Goal: Information Seeking & Learning: Learn about a topic

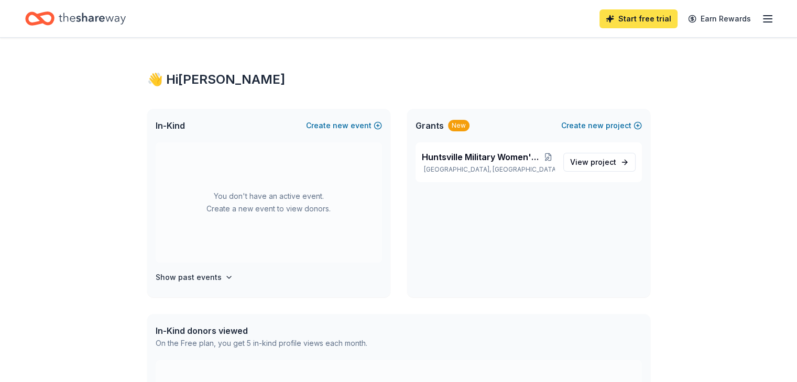
click at [636, 21] on link "Start free trial" at bounding box center [638, 18] width 78 height 19
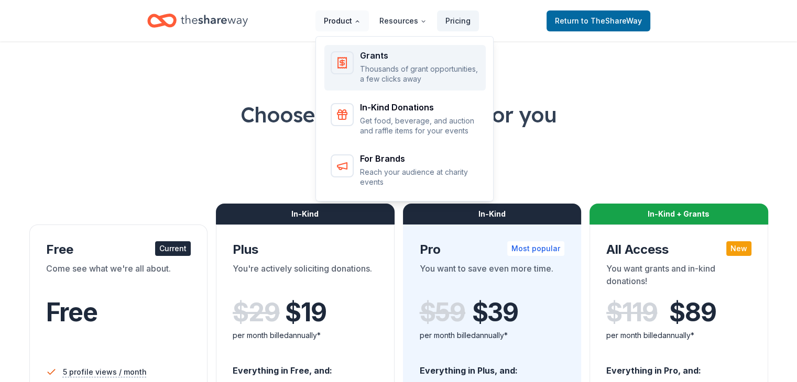
drag, startPoint x: 349, startPoint y: 19, endPoint x: 358, endPoint y: 46, distance: 28.0
click at [357, 33] on nav "Product Resources Pricing Grants Thousands of grant opportunities, a few clicks…" at bounding box center [396, 20] width 163 height 25
click at [370, 61] on div "Grants Thousands of grant opportunities, a few clicks away" at bounding box center [419, 67] width 119 height 33
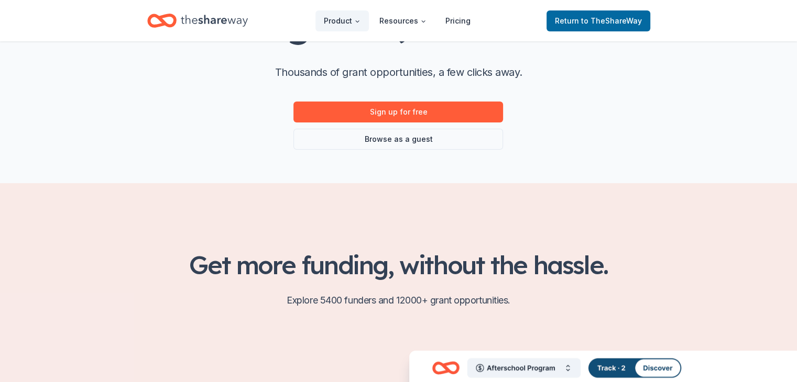
scroll to position [105, 0]
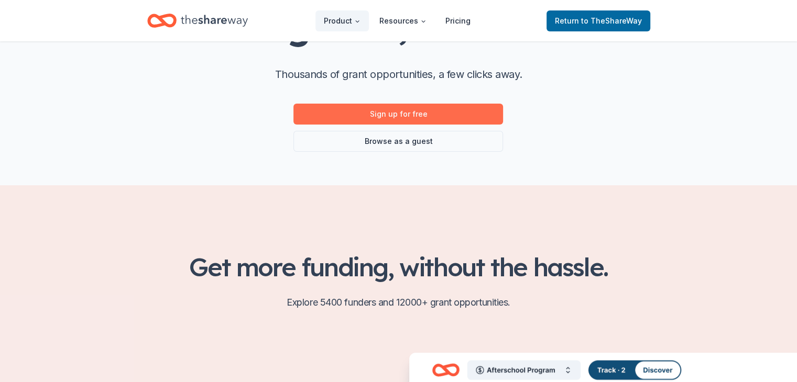
click at [436, 114] on link "Sign up for free" at bounding box center [398, 114] width 210 height 21
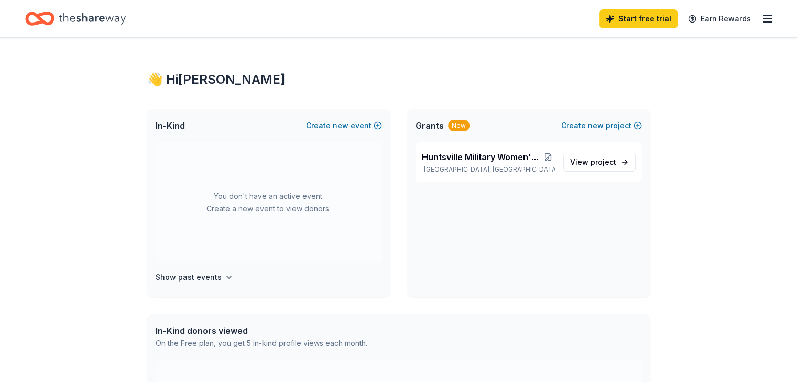
drag, startPoint x: 331, startPoint y: 93, endPoint x: 474, endPoint y: 104, distance: 142.9
click at [335, 93] on div "👋 Hi Nancy In-Kind Create new event You don't have an active event. Create a ne…" at bounding box center [398, 333] width 536 height 591
click at [763, 19] on line "button" at bounding box center [767, 19] width 8 height 0
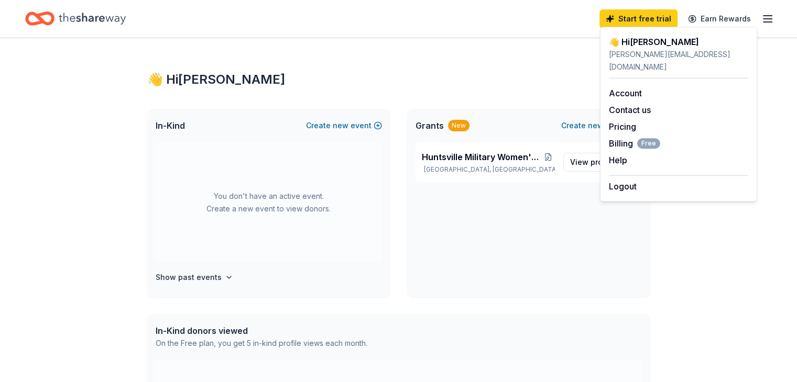
click at [546, 75] on div "👋 Hi Nancy" at bounding box center [398, 79] width 503 height 17
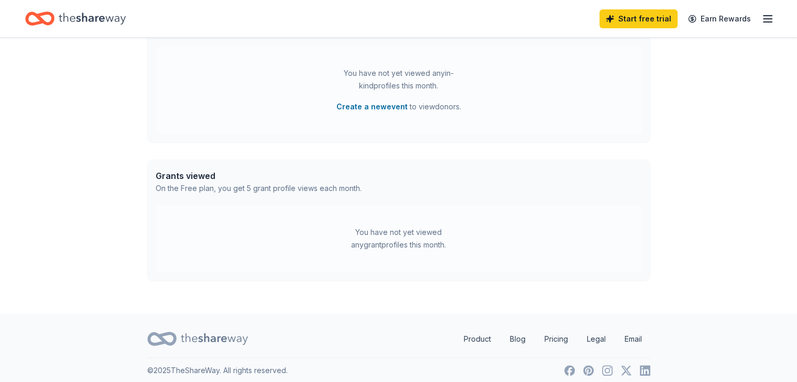
scroll to position [322, 0]
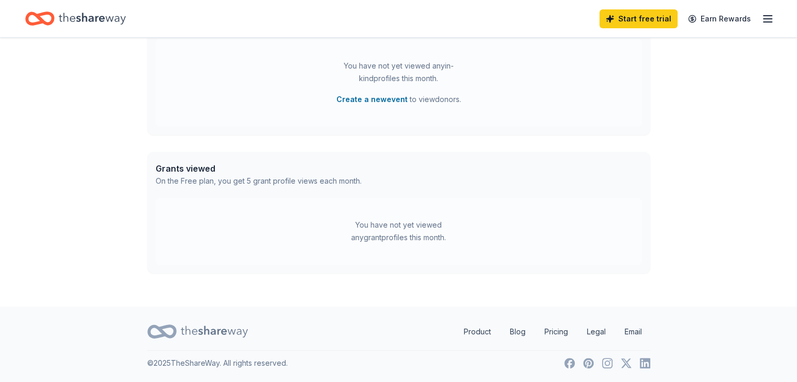
click at [210, 168] on div "Grants viewed" at bounding box center [259, 168] width 206 height 13
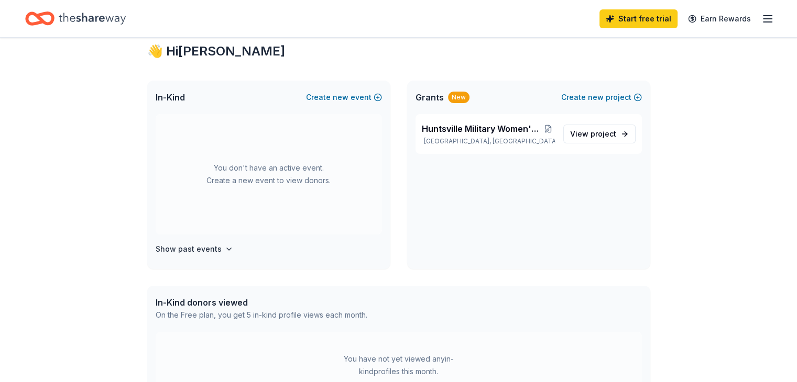
scroll to position [0, 0]
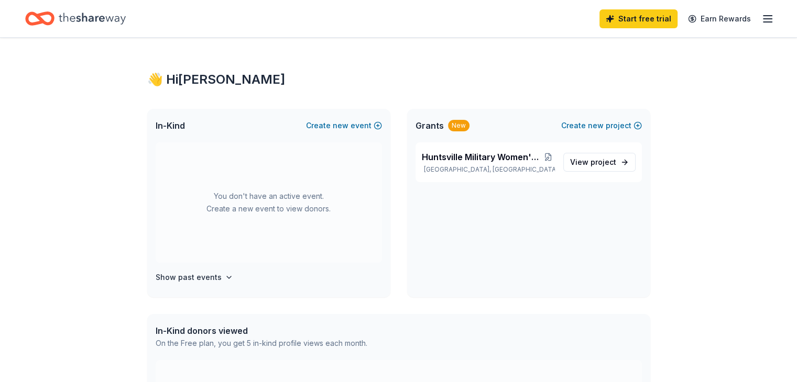
click at [763, 19] on line "button" at bounding box center [767, 19] width 8 height 0
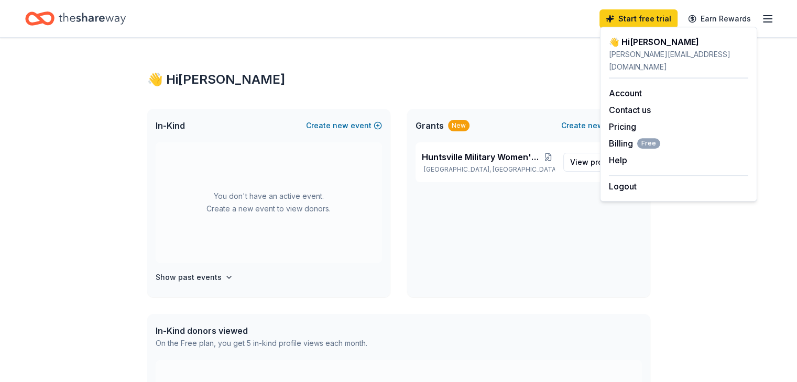
click at [763, 19] on line "button" at bounding box center [767, 19] width 8 height 0
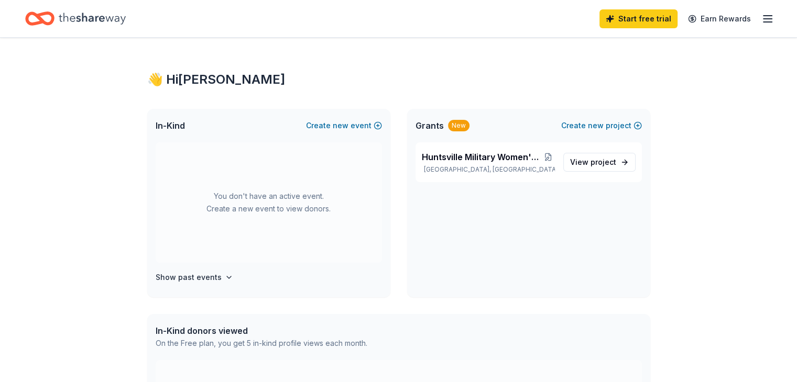
click at [453, 125] on div "New" at bounding box center [458, 126] width 21 height 12
click at [425, 126] on span "Grants" at bounding box center [429, 125] width 28 height 13
click at [496, 156] on span "Huntsville Military Women's Community Center" at bounding box center [482, 157] width 120 height 13
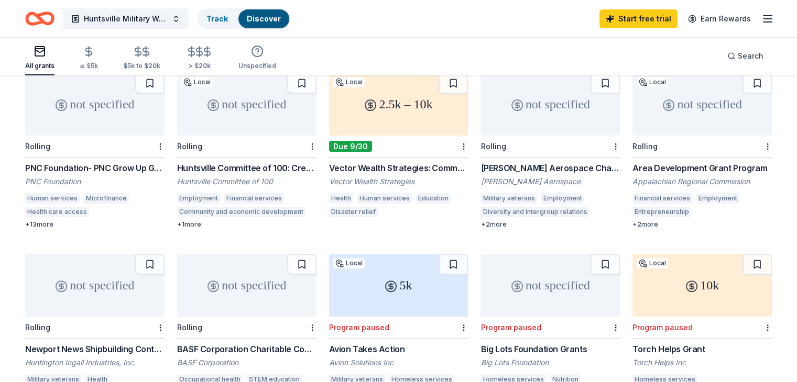
scroll to position [314, 0]
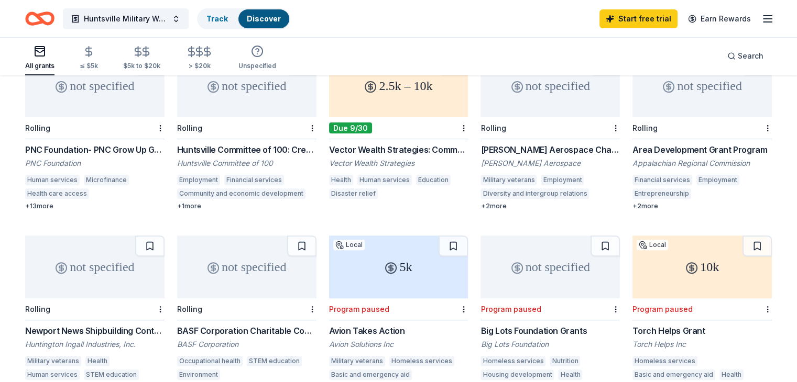
click at [502, 144] on div "[PERSON_NAME] Aerospace Charitable Giving" at bounding box center [549, 150] width 139 height 13
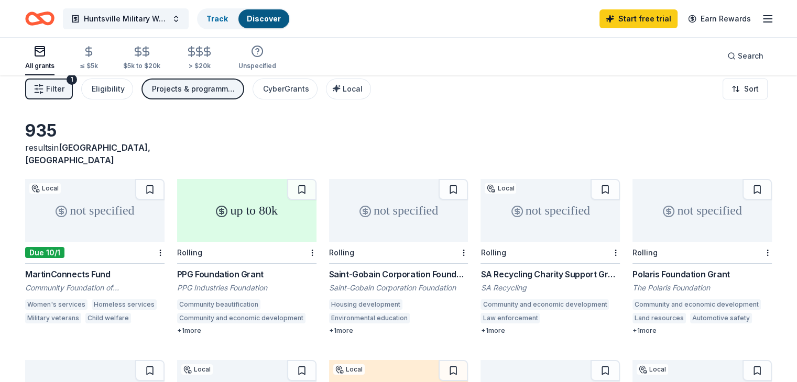
scroll to position [0, 0]
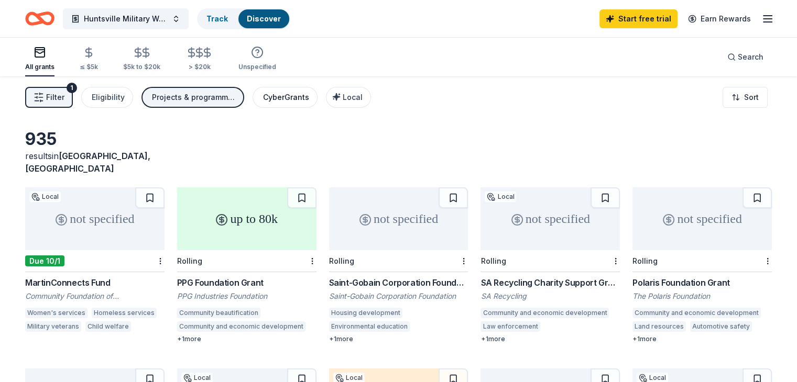
click at [309, 95] on div "CyberGrants" at bounding box center [286, 97] width 46 height 13
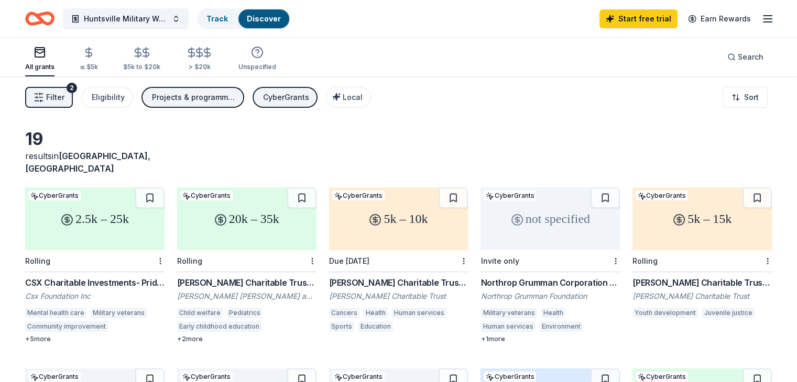
click at [522, 277] on div "Northrop Grumman Corporation Corporate Contributions" at bounding box center [549, 283] width 139 height 13
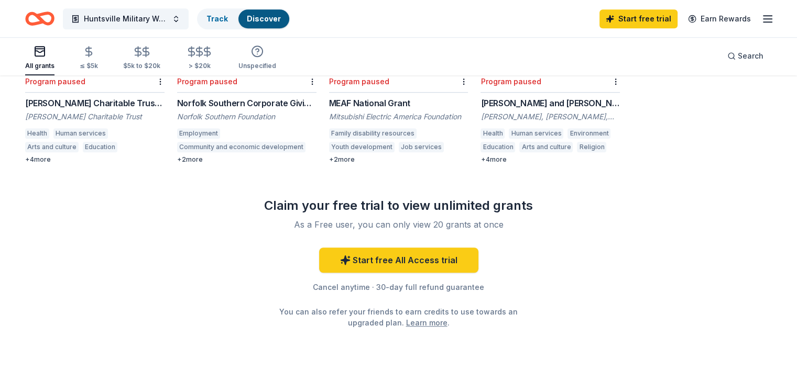
scroll to position [733, 0]
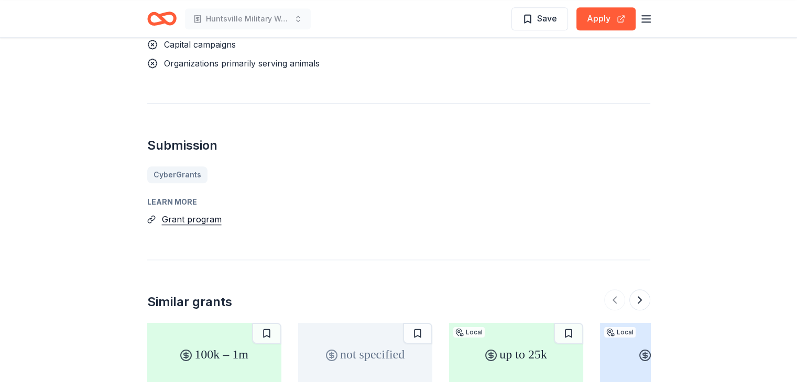
scroll to position [995, 0]
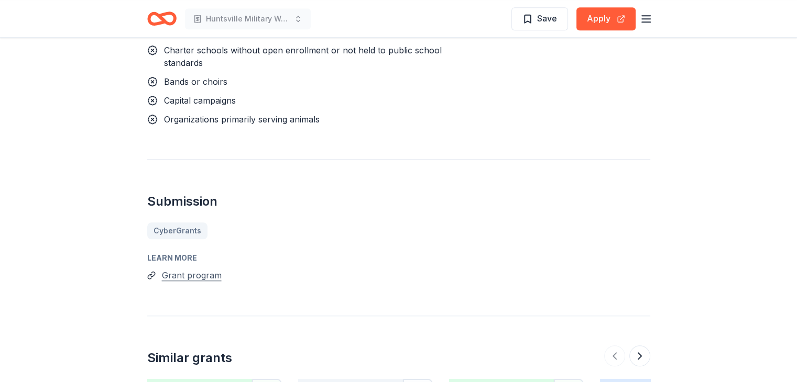
click at [179, 272] on button "Grant program" at bounding box center [192, 276] width 60 height 14
